Goal: Communication & Community: Connect with others

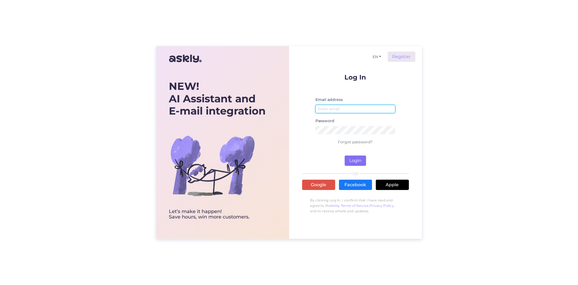
type input "[PERSON_NAME][EMAIL_ADDRESS][DOMAIN_NAME]"
click at [356, 159] on button "Login" at bounding box center [355, 160] width 21 height 10
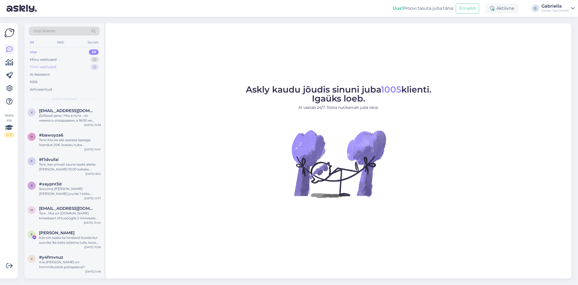
click at [73, 64] on div "Tiimi vestlused 0" at bounding box center [64, 67] width 71 height 8
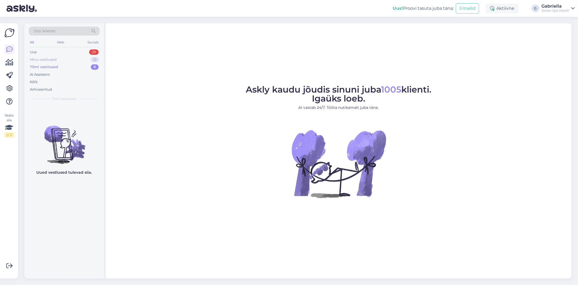
click at [75, 60] on div "Minu vestlused 0" at bounding box center [64, 60] width 71 height 8
click at [72, 72] on div "AI Assistent" at bounding box center [64, 75] width 71 height 8
click at [72, 63] on div "Minu vestlused 0" at bounding box center [64, 60] width 71 height 8
click at [72, 66] on div "Tiimi vestlused 0" at bounding box center [64, 67] width 71 height 8
click at [70, 52] on div "Uus 29" at bounding box center [64, 52] width 71 height 8
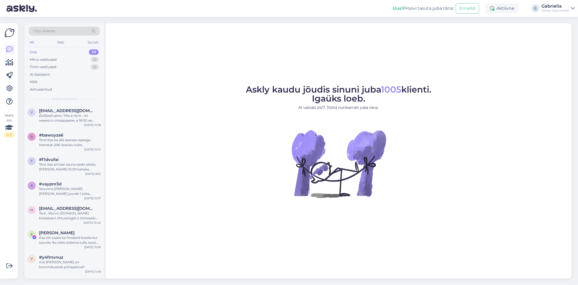
click at [57, 46] on div "All Web Socials" at bounding box center [64, 43] width 71 height 8
click at [58, 41] on div "Web" at bounding box center [60, 42] width 9 height 7
click at [80, 40] on div "All Web Socials" at bounding box center [64, 43] width 71 height 8
click at [88, 42] on div "Socials" at bounding box center [93, 42] width 13 height 7
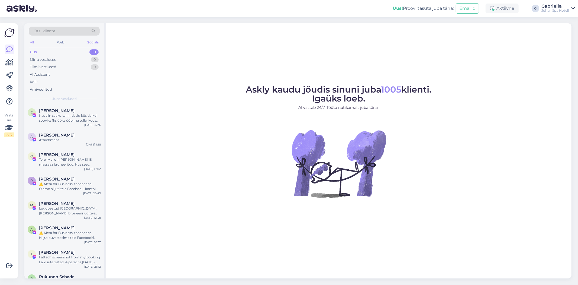
click at [31, 45] on div "All" at bounding box center [32, 42] width 6 height 7
